Goal: Task Accomplishment & Management: Use online tool/utility

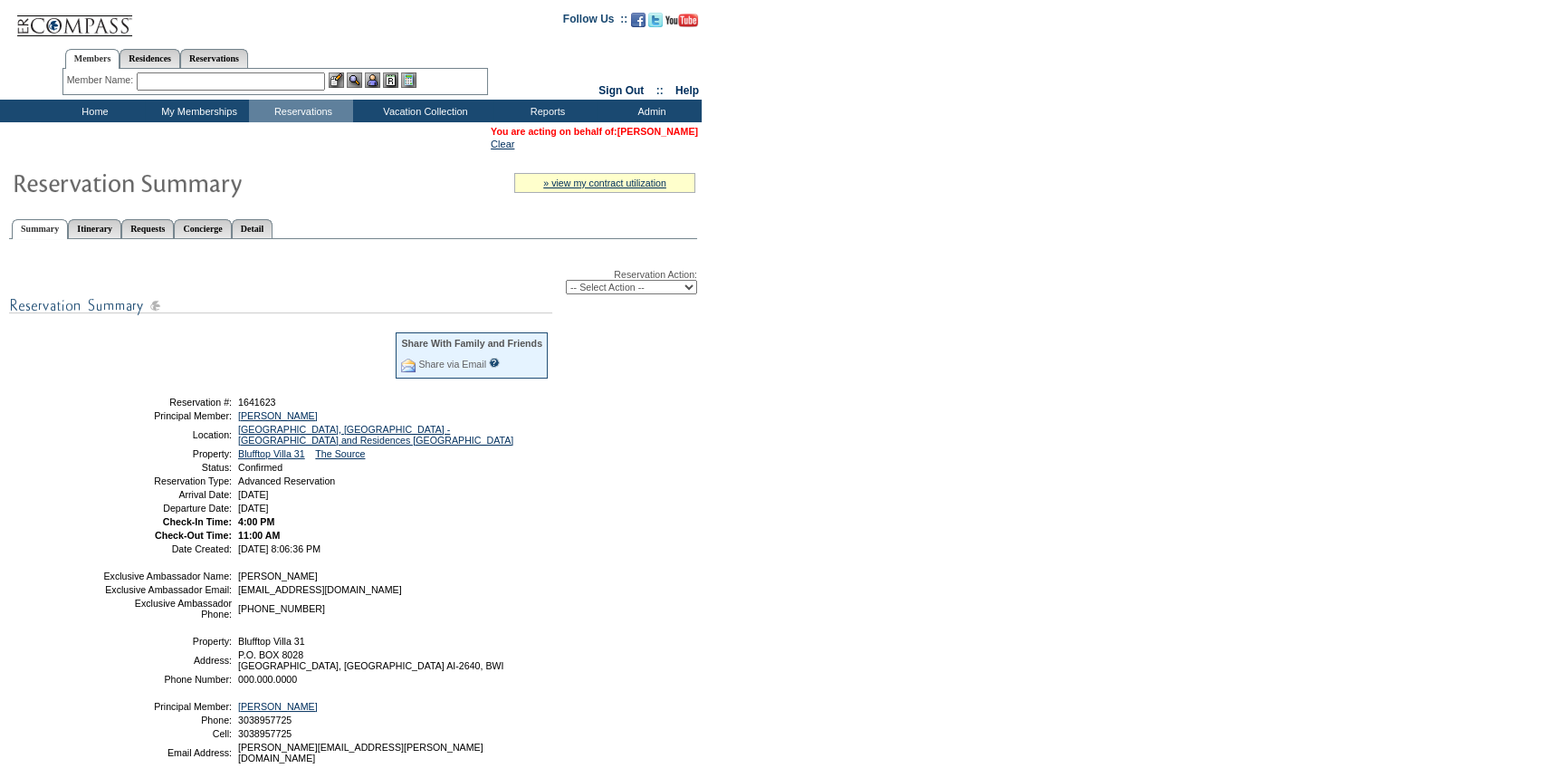
click at [664, 130] on link "[PERSON_NAME]" at bounding box center [658, 130] width 80 height 11
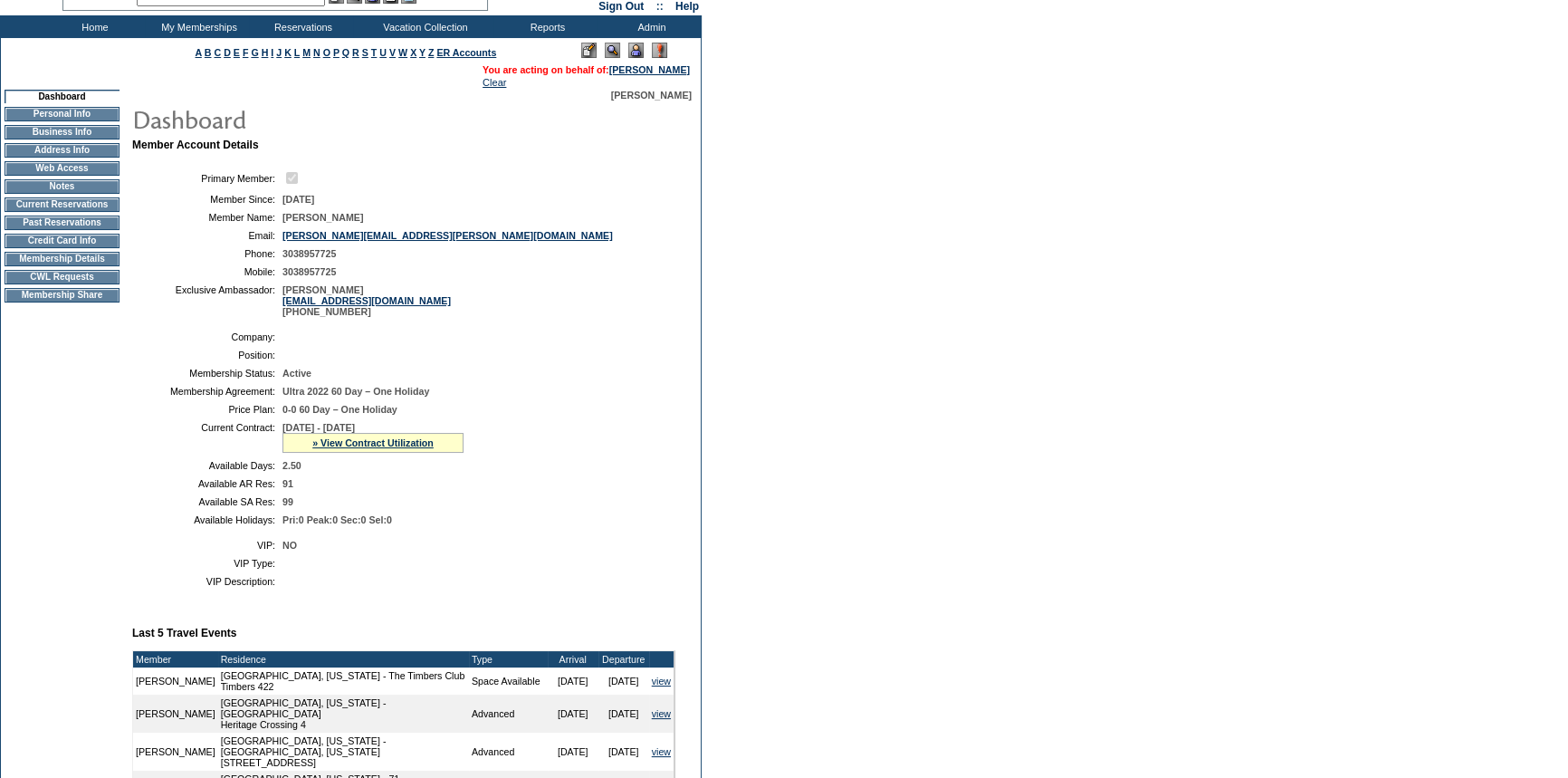
scroll to position [81, 0]
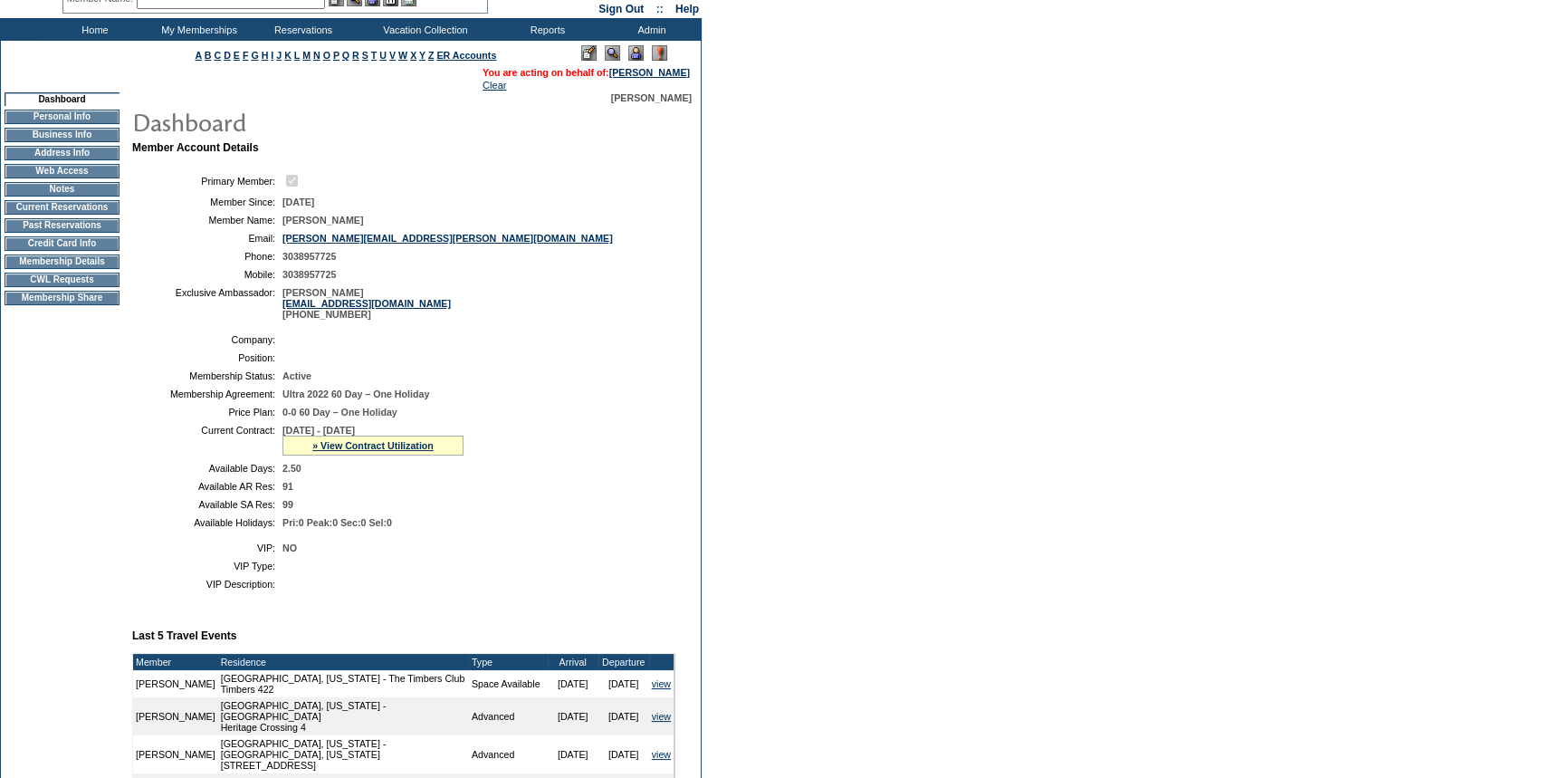
click at [37, 285] on td "CWL Requests" at bounding box center [62, 279] width 115 height 14
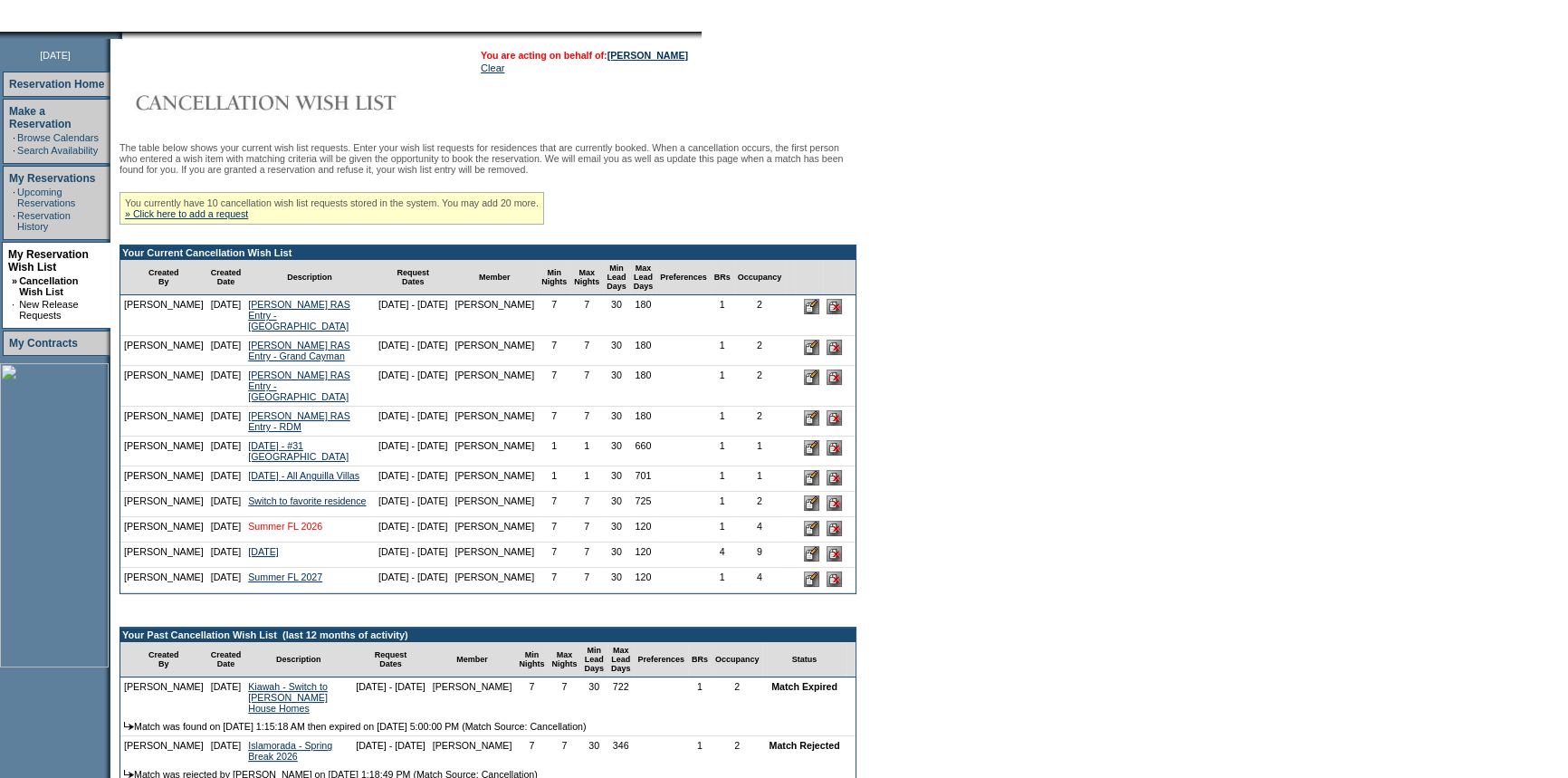
scroll to position [246, 0]
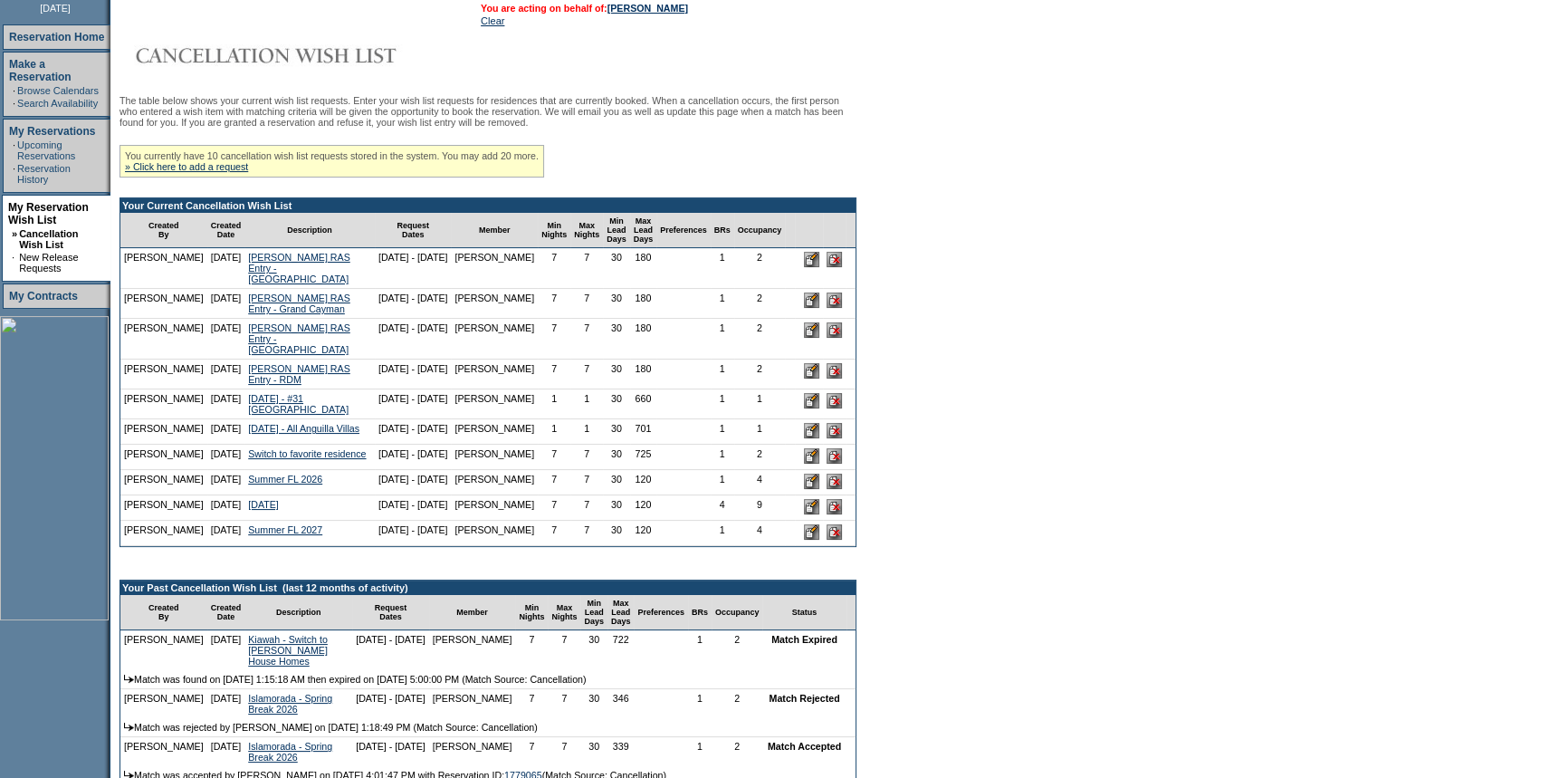
click at [826, 438] on input "image" at bounding box center [834, 431] width 15 height 15
